Goal: Use online tool/utility

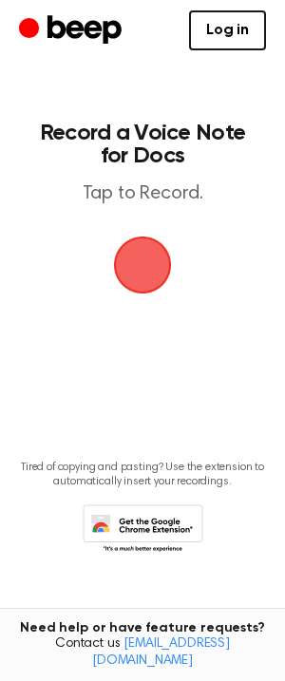
click at [139, 247] on span "button" at bounding box center [142, 265] width 53 height 53
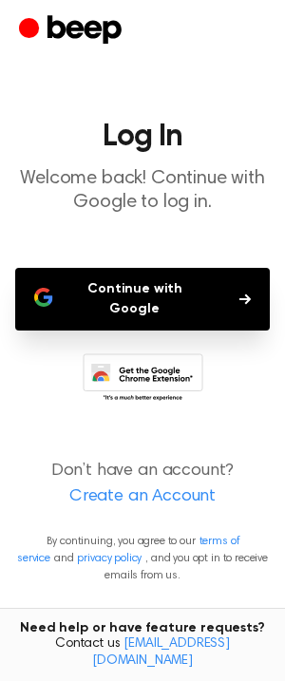
click at [150, 287] on button "Continue with Google" at bounding box center [142, 299] width 255 height 63
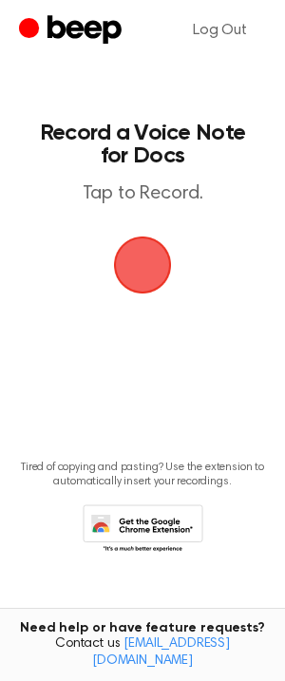
click at [163, 276] on span "button" at bounding box center [142, 265] width 53 height 53
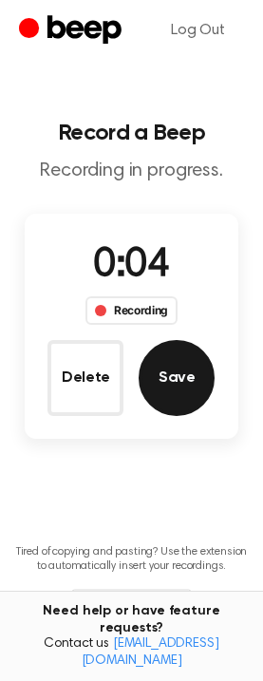
click at [181, 358] on button "Save" at bounding box center [177, 378] width 76 height 76
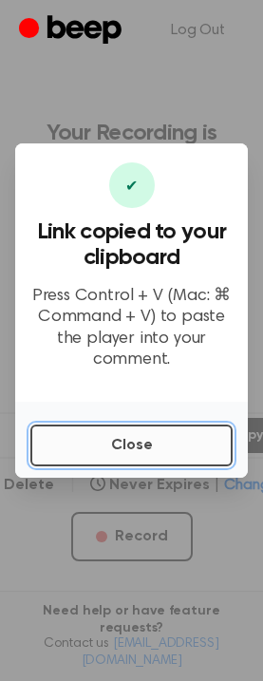
click at [146, 438] on button "Close" at bounding box center [131, 446] width 202 height 42
